Goal: Find contact information: Find contact information

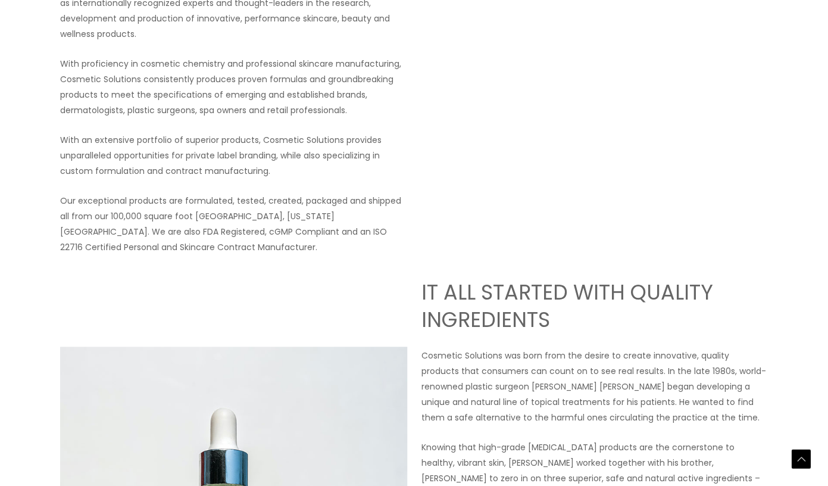
scroll to position [25, 0]
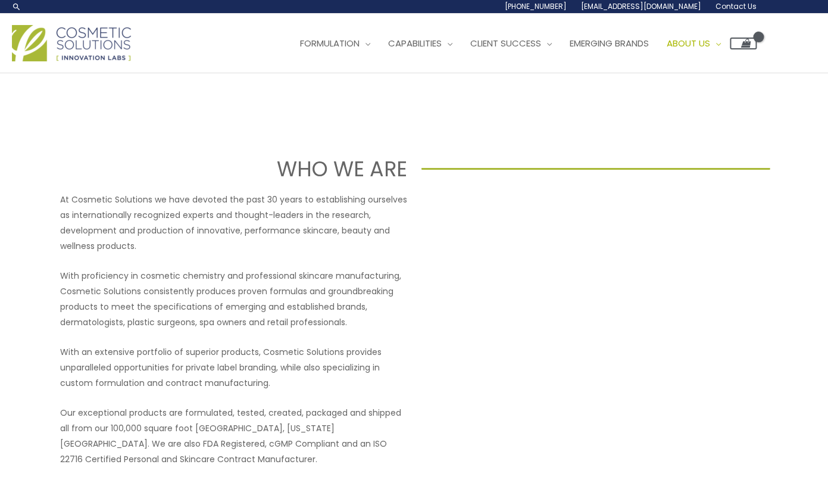
scroll to position [102, 0]
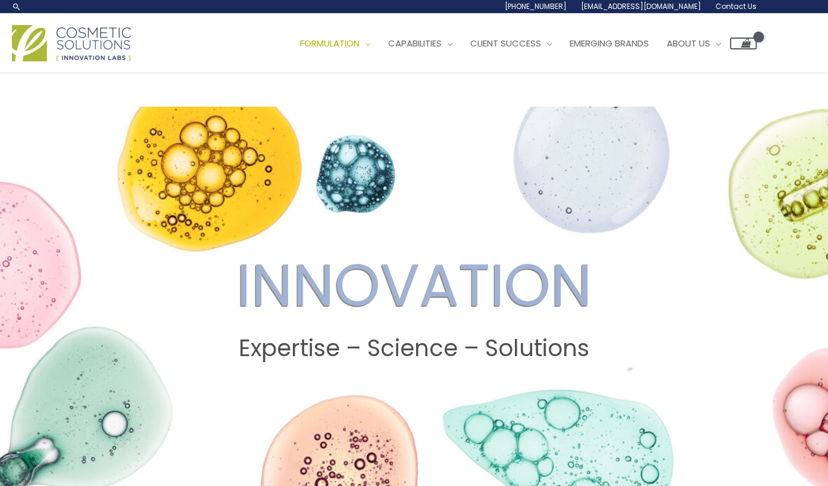
click at [0, 0] on div "Search..." at bounding box center [0, 0] width 0 height 0
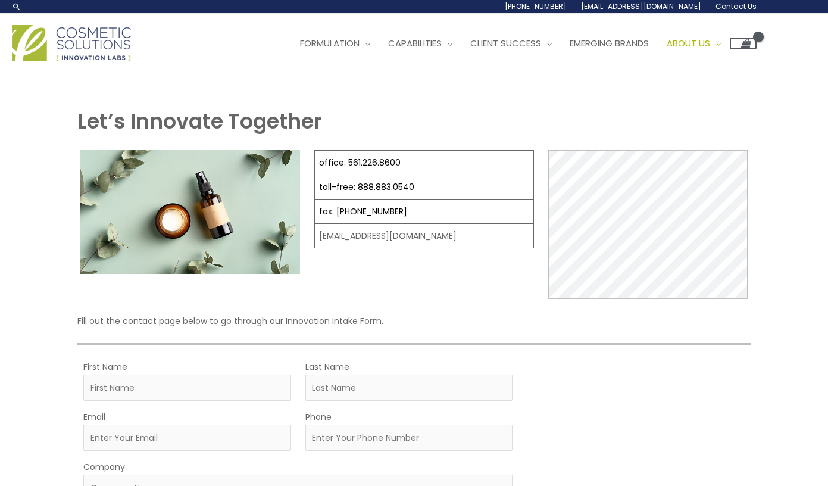
scroll to position [50, 0]
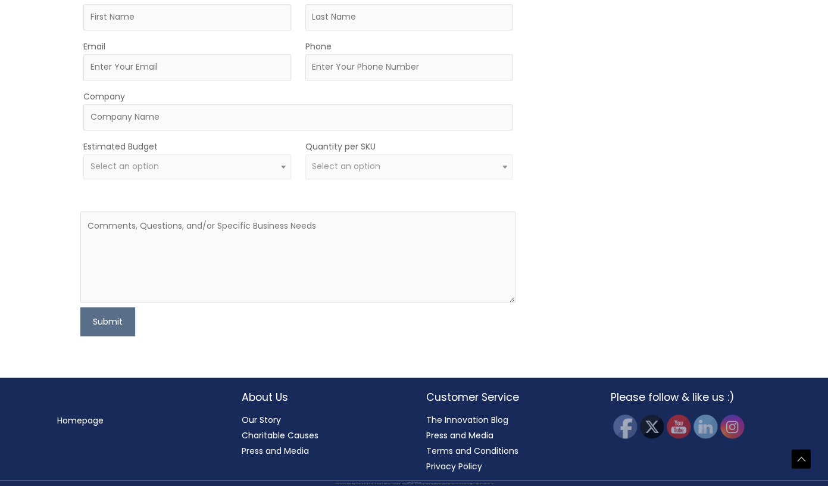
scroll to position [2099, 0]
